Goal: Find specific page/section: Find specific page/section

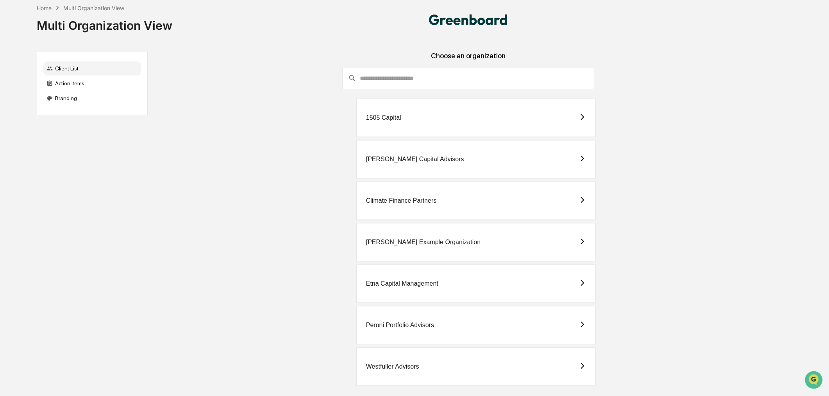
click at [396, 154] on div "[PERSON_NAME] Capital Advisors" at bounding box center [476, 159] width 240 height 38
click at [425, 377] on div "Westfuller Advisors" at bounding box center [476, 366] width 240 height 38
click at [461, 113] on div "1505 Capital" at bounding box center [476, 117] width 240 height 38
click at [424, 328] on div "Peroni Portfolio Advisors" at bounding box center [400, 324] width 68 height 7
